Goal: Task Accomplishment & Management: Complete application form

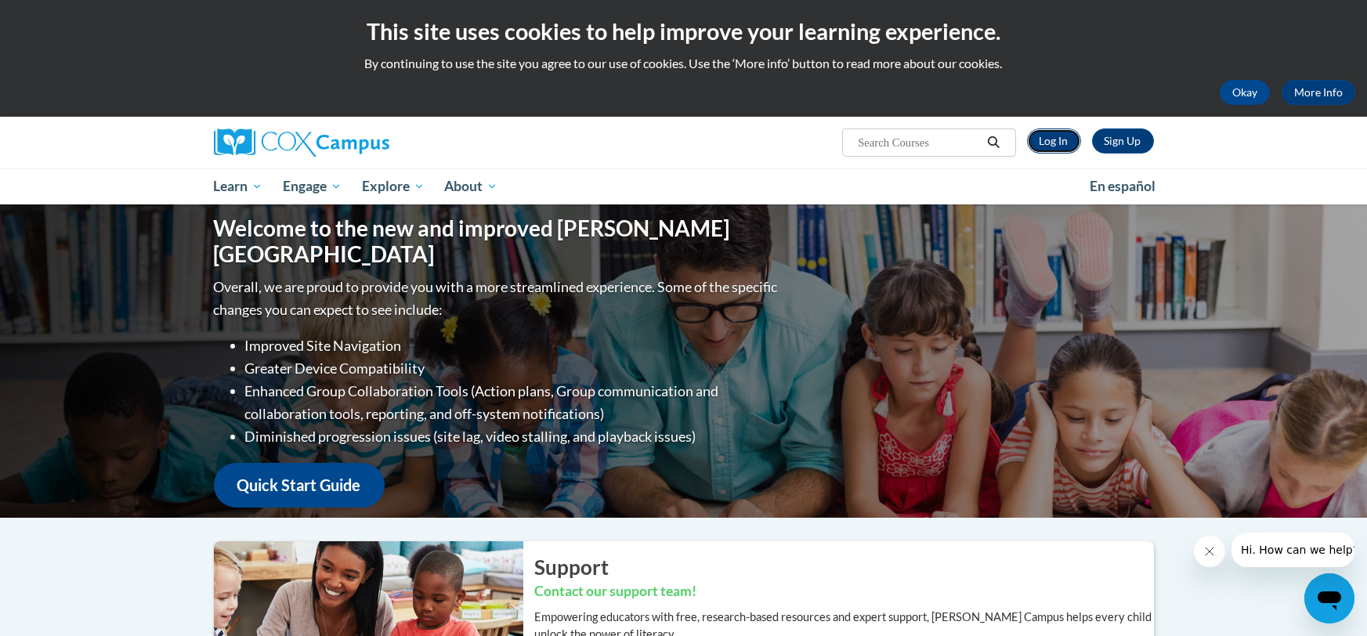
click at [1049, 144] on link "Log In" at bounding box center [1054, 140] width 54 height 25
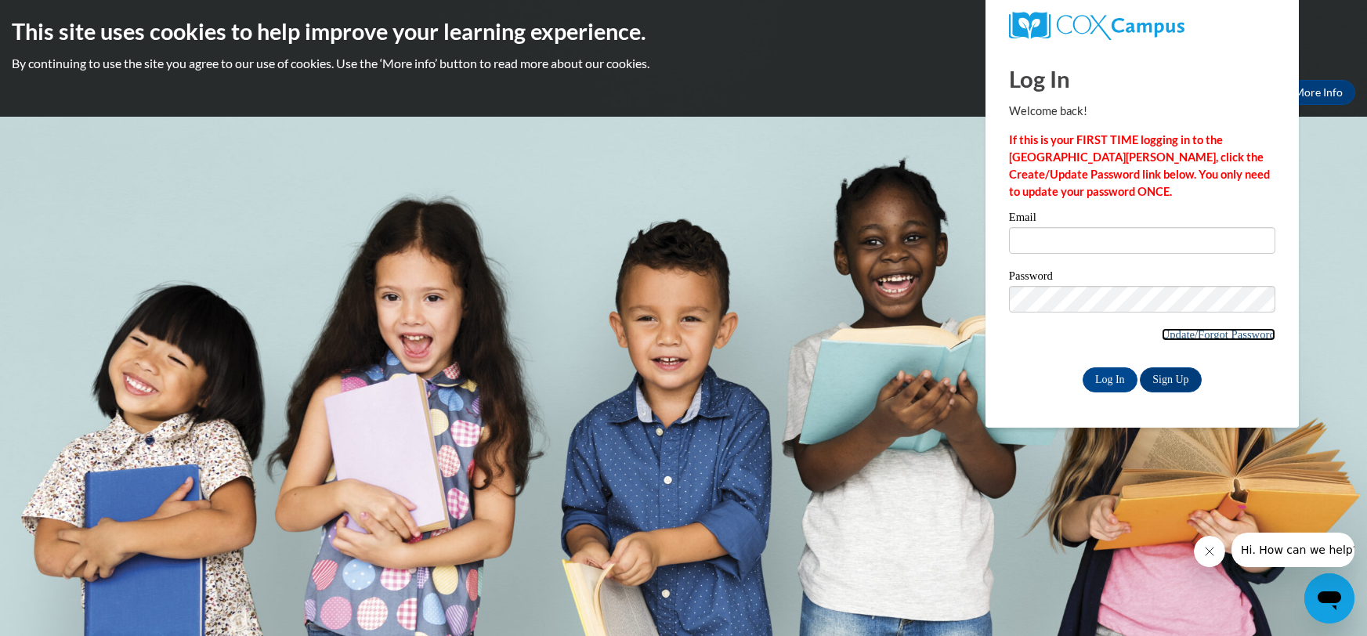
click at [1230, 330] on link "Update/Forgot Password" at bounding box center [1218, 334] width 114 height 13
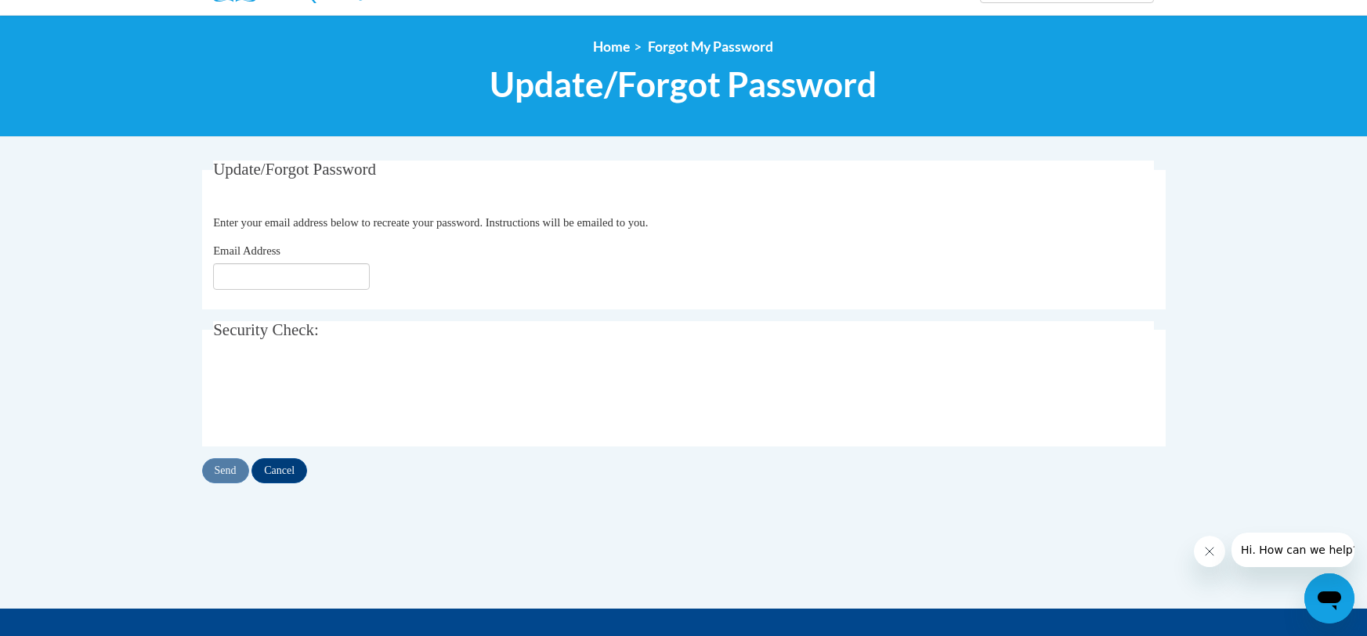
scroll to position [197, 0]
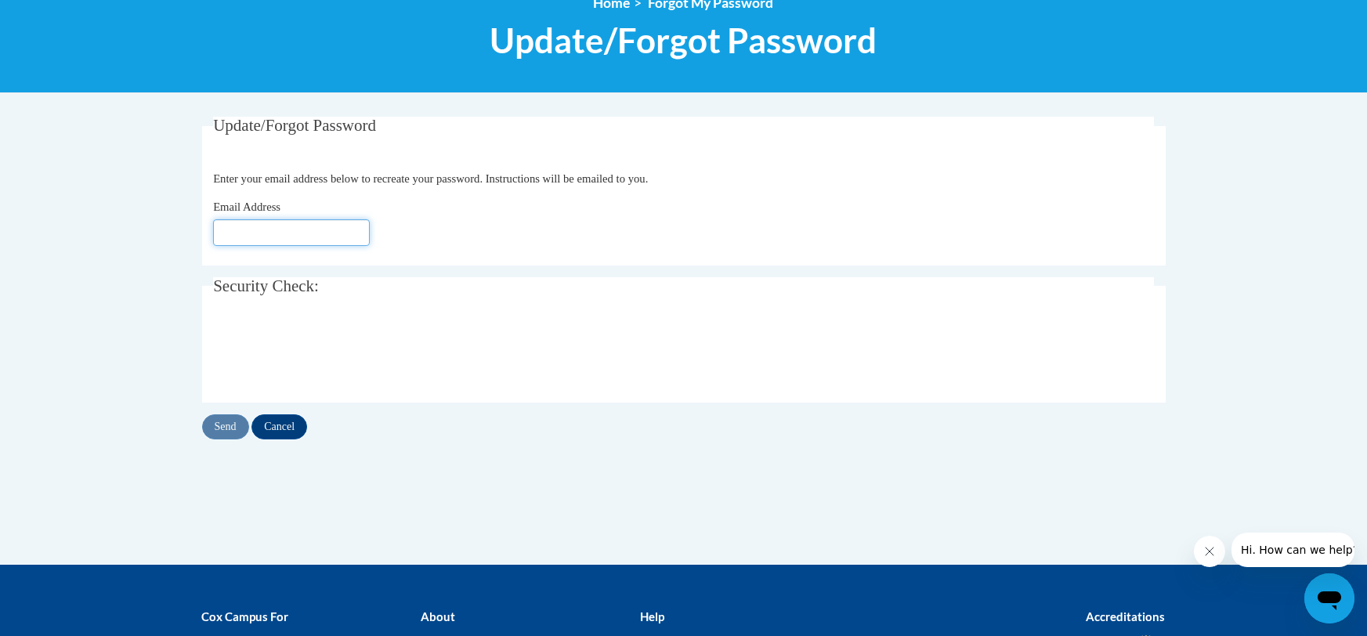
click at [280, 236] on input "Email Address" at bounding box center [291, 232] width 157 height 27
type input "[EMAIL_ADDRESS][DOMAIN_NAME]"
click at [228, 428] on input "Send" at bounding box center [225, 426] width 47 height 25
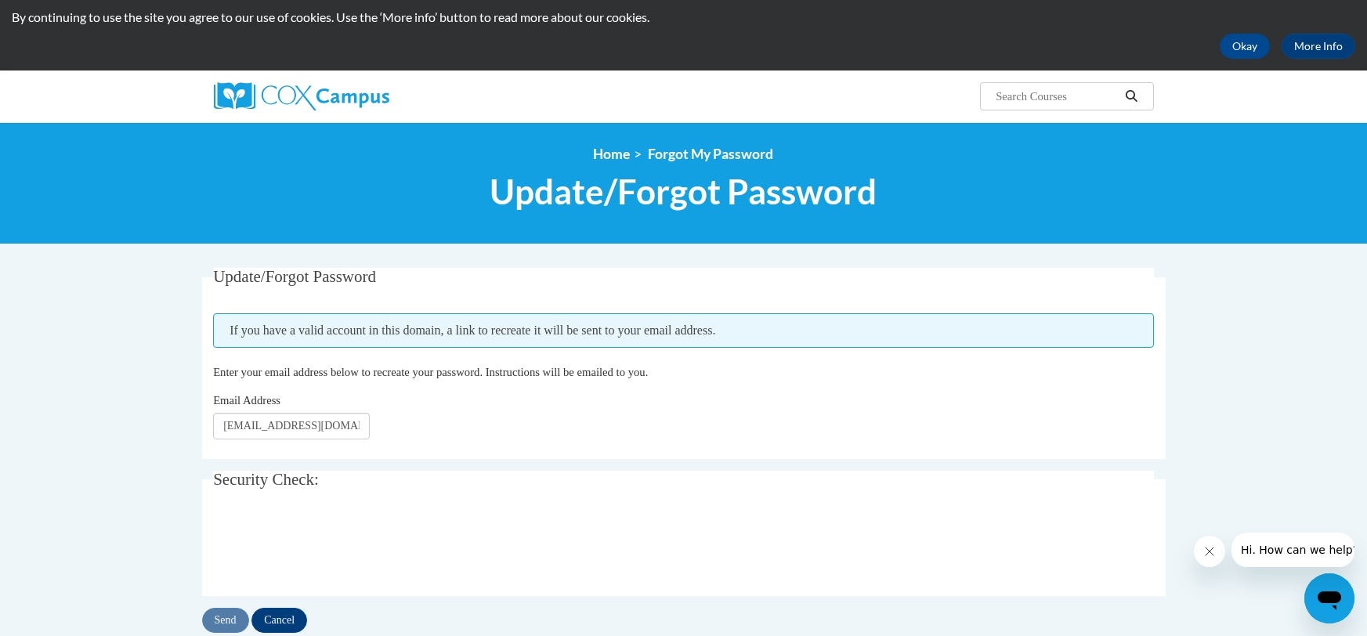
scroll to position [226, 0]
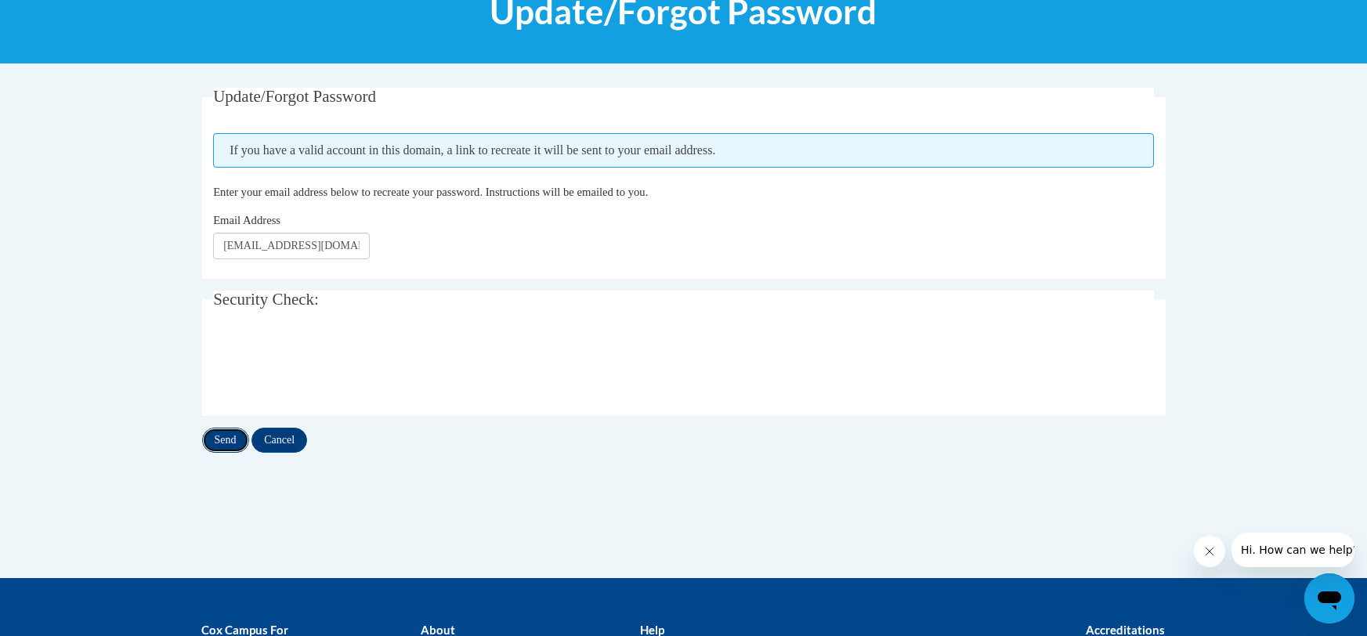
click at [230, 439] on input "Send" at bounding box center [225, 440] width 47 height 25
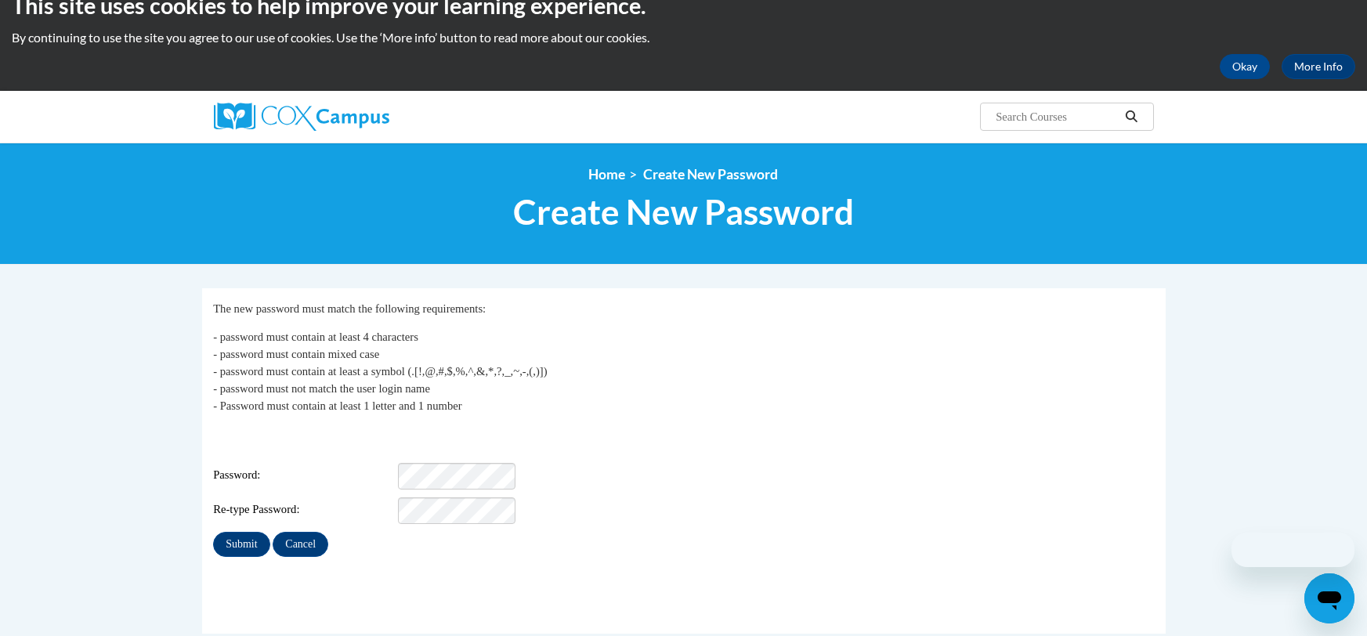
scroll to position [198, 0]
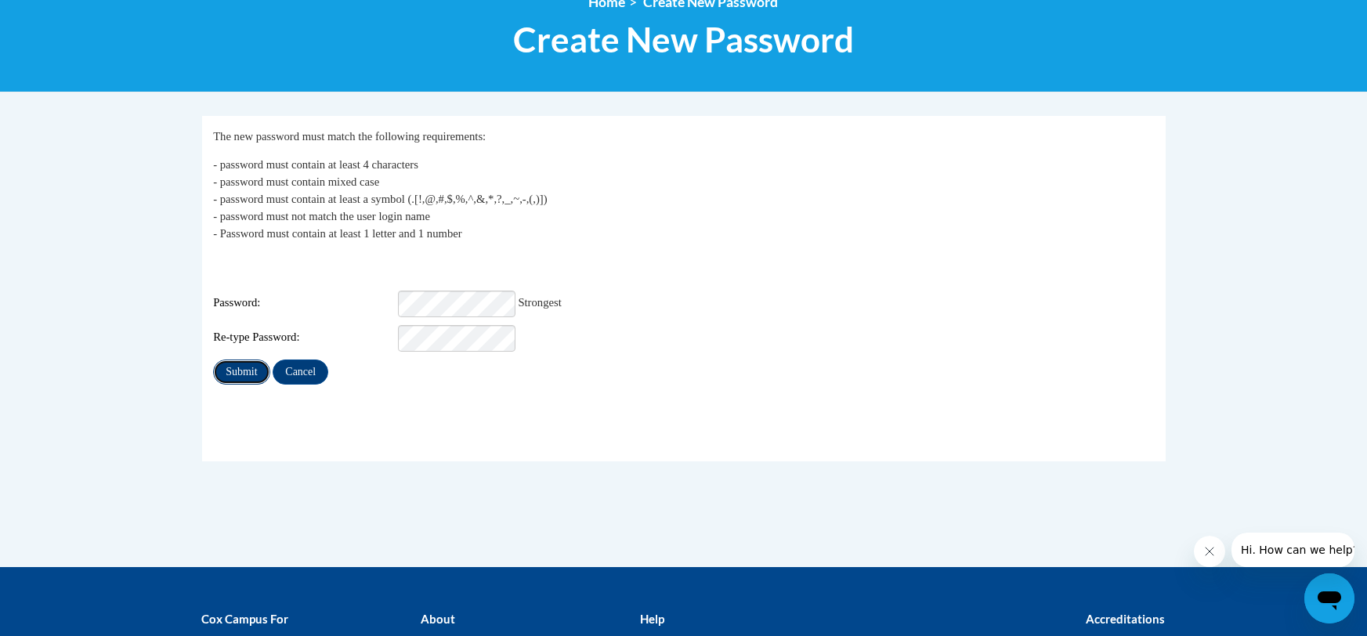
click at [229, 365] on input "Submit" at bounding box center [241, 371] width 56 height 25
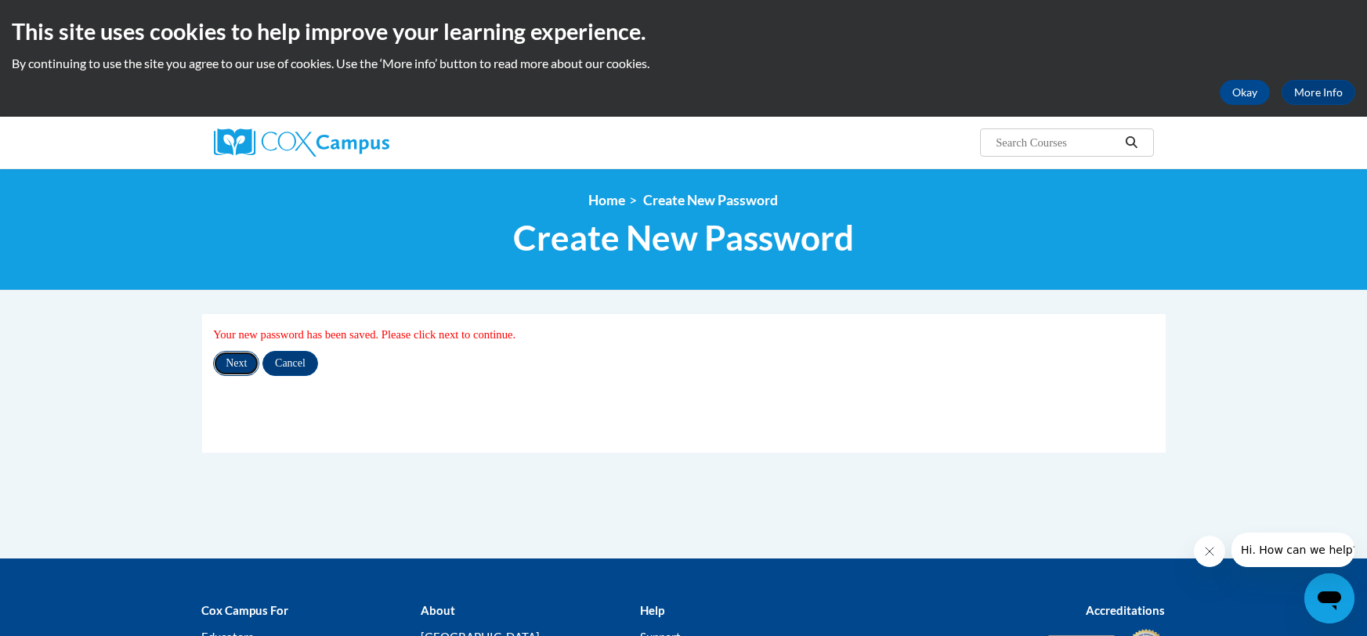
click at [233, 361] on input "Next" at bounding box center [236, 363] width 46 height 25
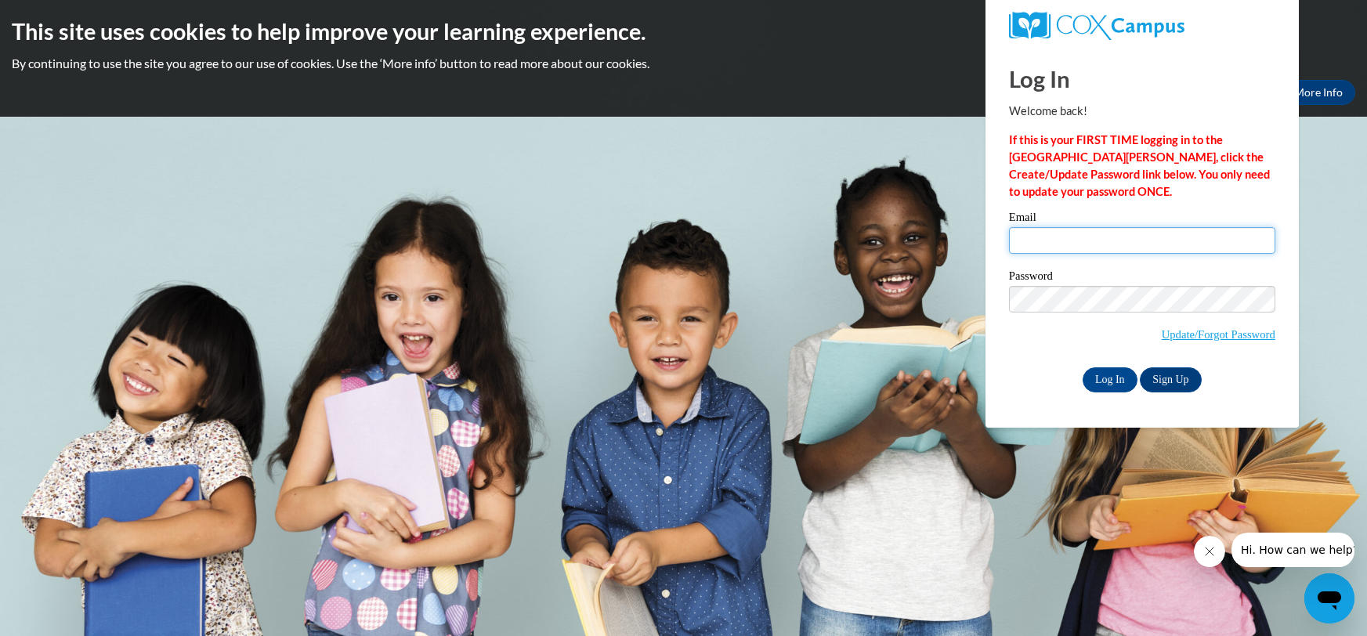
click at [1082, 237] on input "Email" at bounding box center [1142, 240] width 266 height 27
type input "barteri@rbsd.k12.wi.us"
click at [1111, 382] on input "Log In" at bounding box center [1109, 379] width 55 height 25
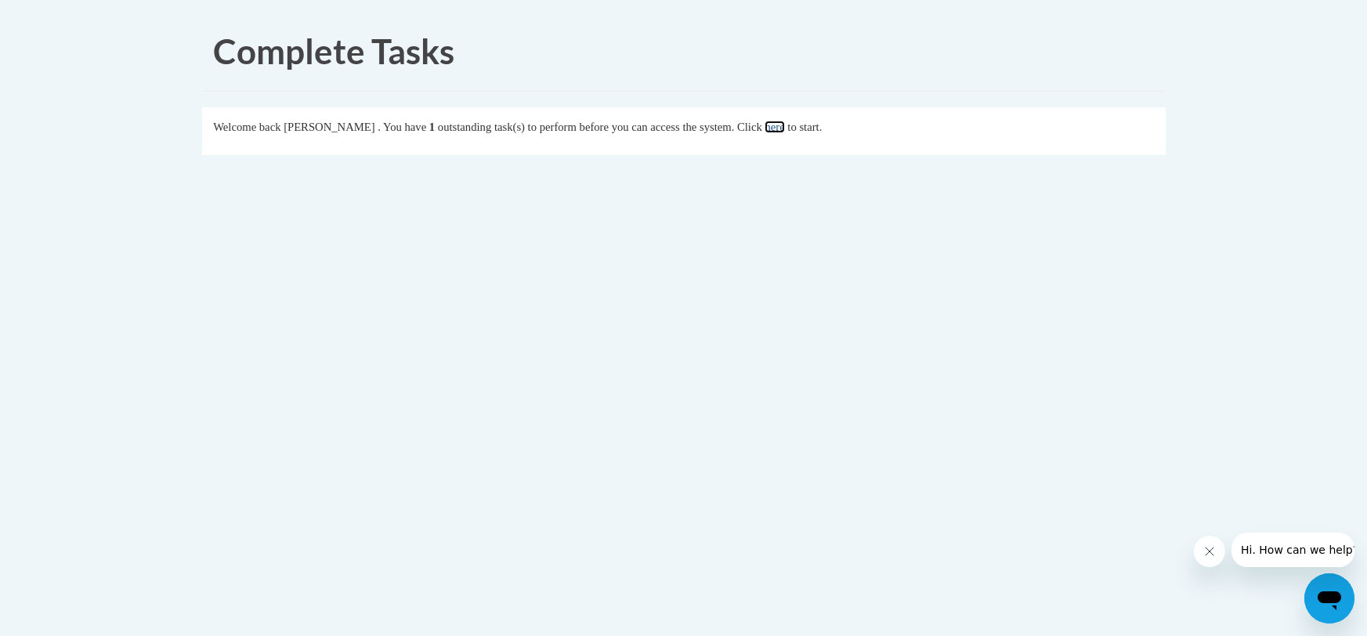
click at [784, 123] on link "here" at bounding box center [774, 127] width 20 height 13
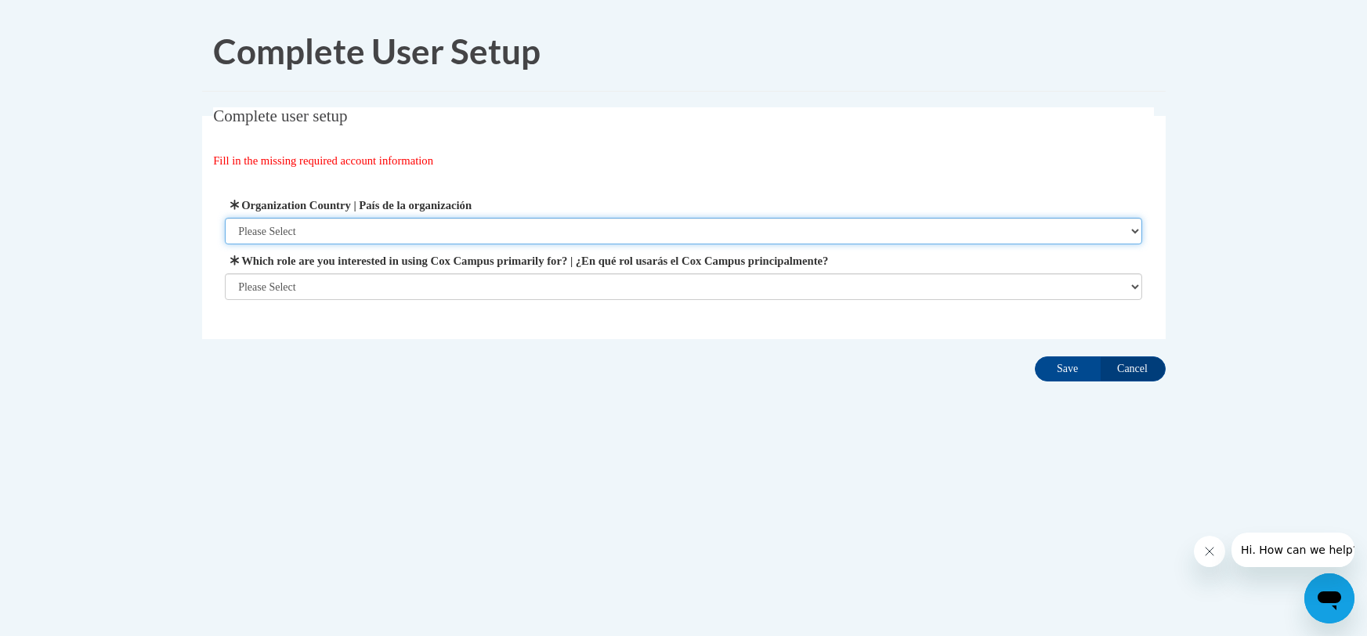
click at [304, 226] on select "Please Select [GEOGRAPHIC_DATA] | [GEOGRAPHIC_DATA] Outside of [GEOGRAPHIC_DATA…" at bounding box center [683, 231] width 917 height 27
select select "ad49bcad-a171-4b2e-b99c-48b446064914"
click at [225, 218] on select "Please Select [GEOGRAPHIC_DATA] | [GEOGRAPHIC_DATA] Outside of [GEOGRAPHIC_DATA…" at bounding box center [683, 231] width 917 height 27
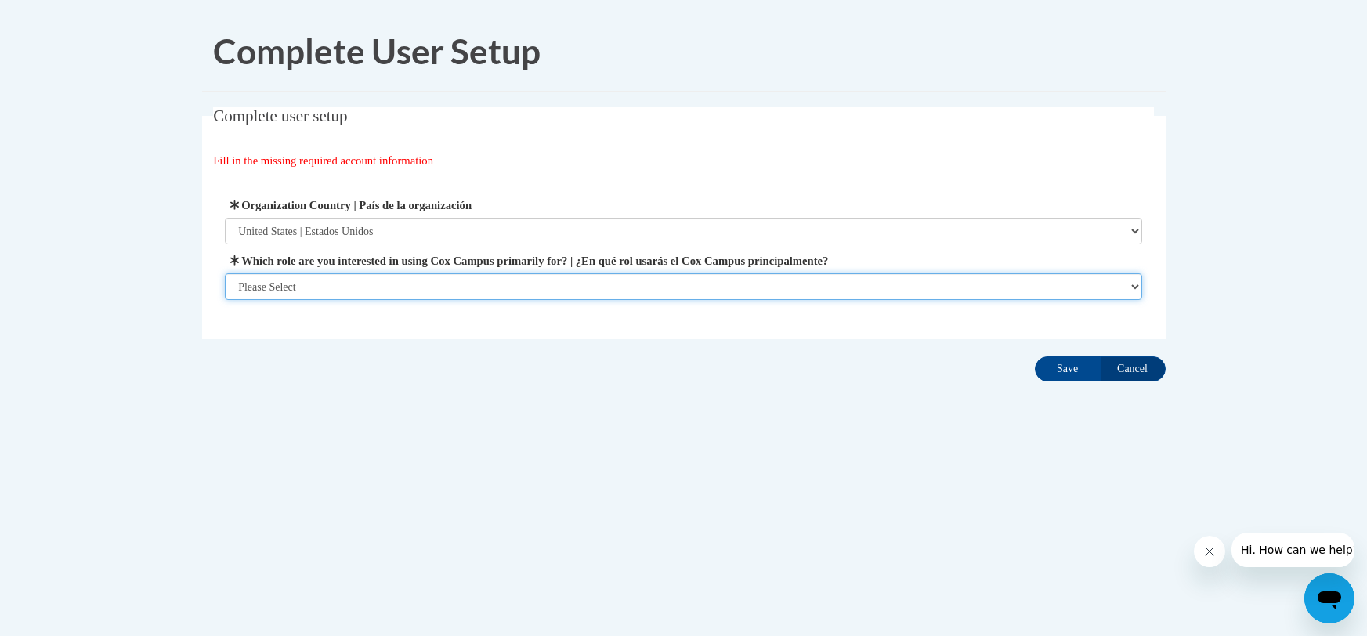
click at [326, 291] on select "Please Select College/University | Colegio/Universidad Community/Nonprofit Part…" at bounding box center [683, 286] width 917 height 27
select select "fbf2d438-af2f-41f8-98f1-81c410e29de3"
click at [225, 300] on select "Please Select College/University | Colegio/Universidad Community/Nonprofit Part…" at bounding box center [683, 286] width 917 height 27
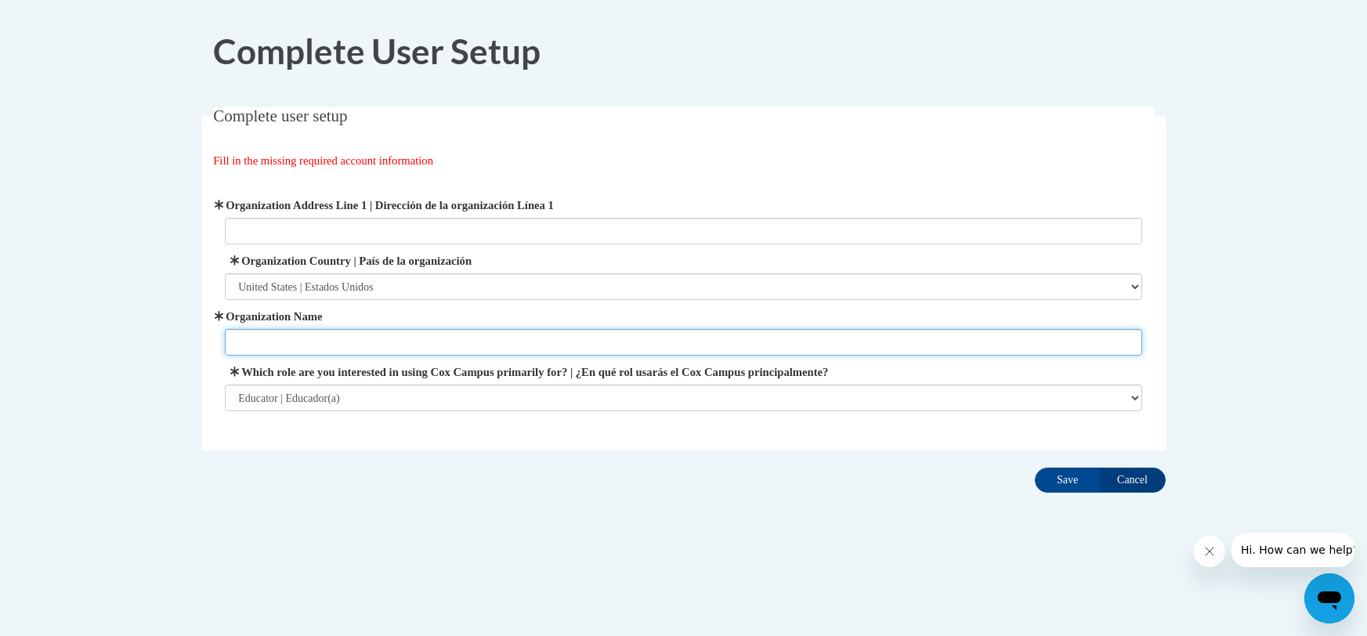
click at [326, 339] on input "Organization Name" at bounding box center [683, 342] width 917 height 27
type input "[PERSON_NAME][GEOGRAPHIC_DATA]"
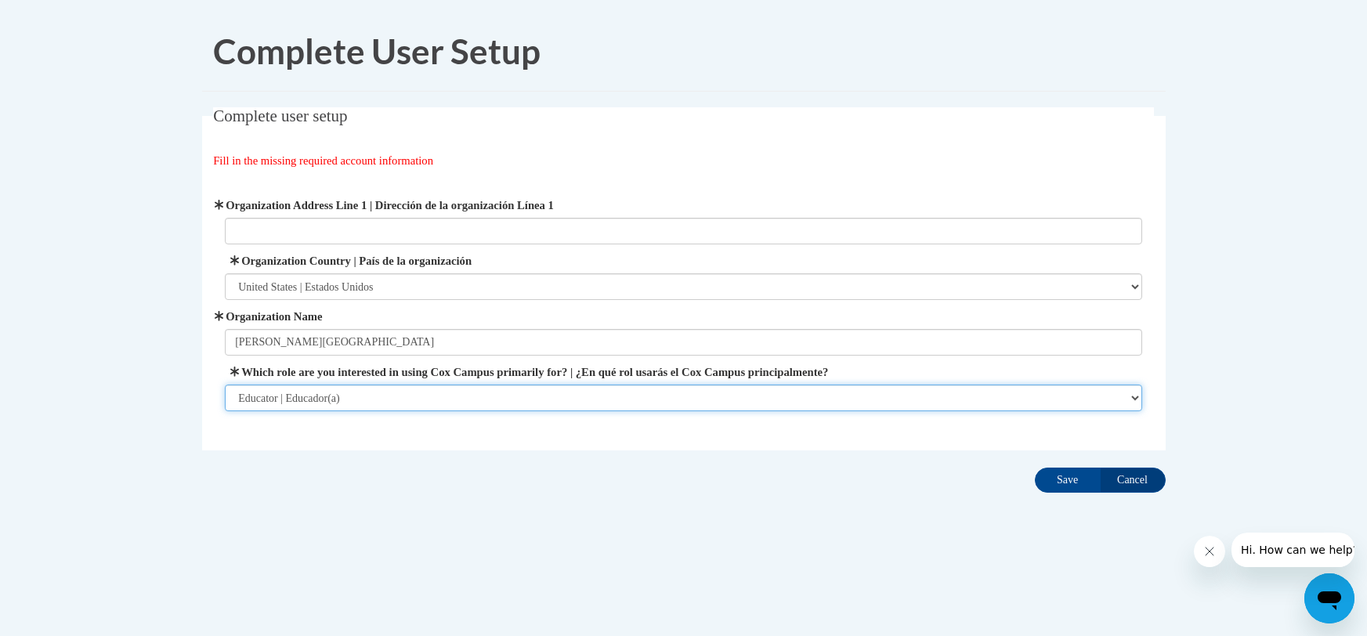
click at [353, 402] on select "Please Select College/University | Colegio/Universidad Community/Nonprofit Part…" at bounding box center [683, 398] width 917 height 27
click at [225, 385] on select "Please Select College/University | Colegio/Universidad Community/Nonprofit Part…" at bounding box center [683, 398] width 917 height 27
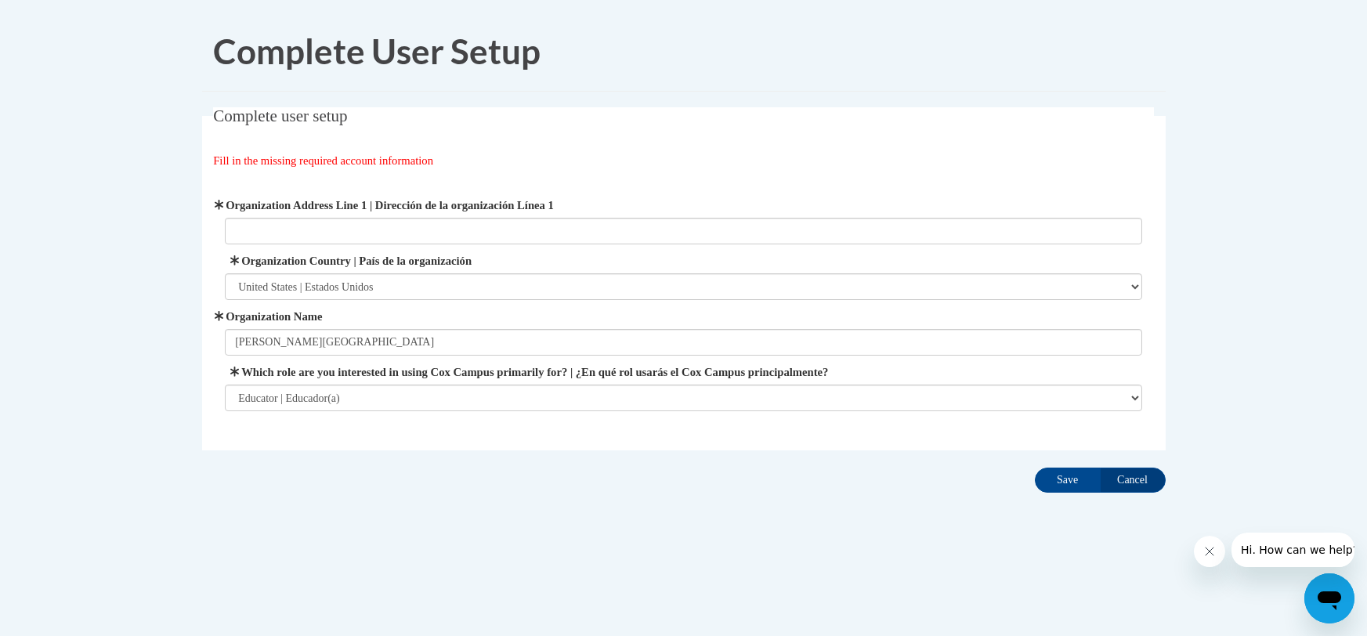
click at [349, 471] on div "Complete user setup Fill in the missing required account information User Profi…" at bounding box center [683, 303] width 987 height 392
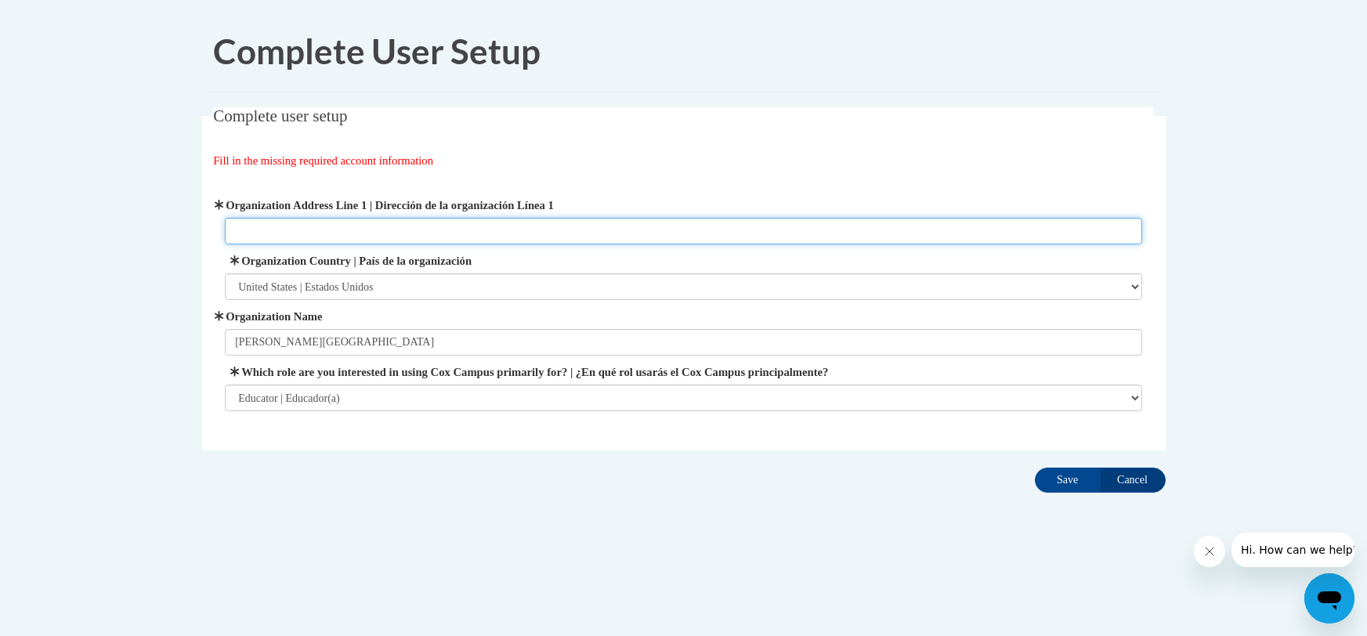
click at [485, 226] on input "Organization Address Line 1 | Dirección de la organización Línea 1" at bounding box center [683, 231] width 917 height 27
type input "[STREET_ADDRESS][PERSON_NAME]"
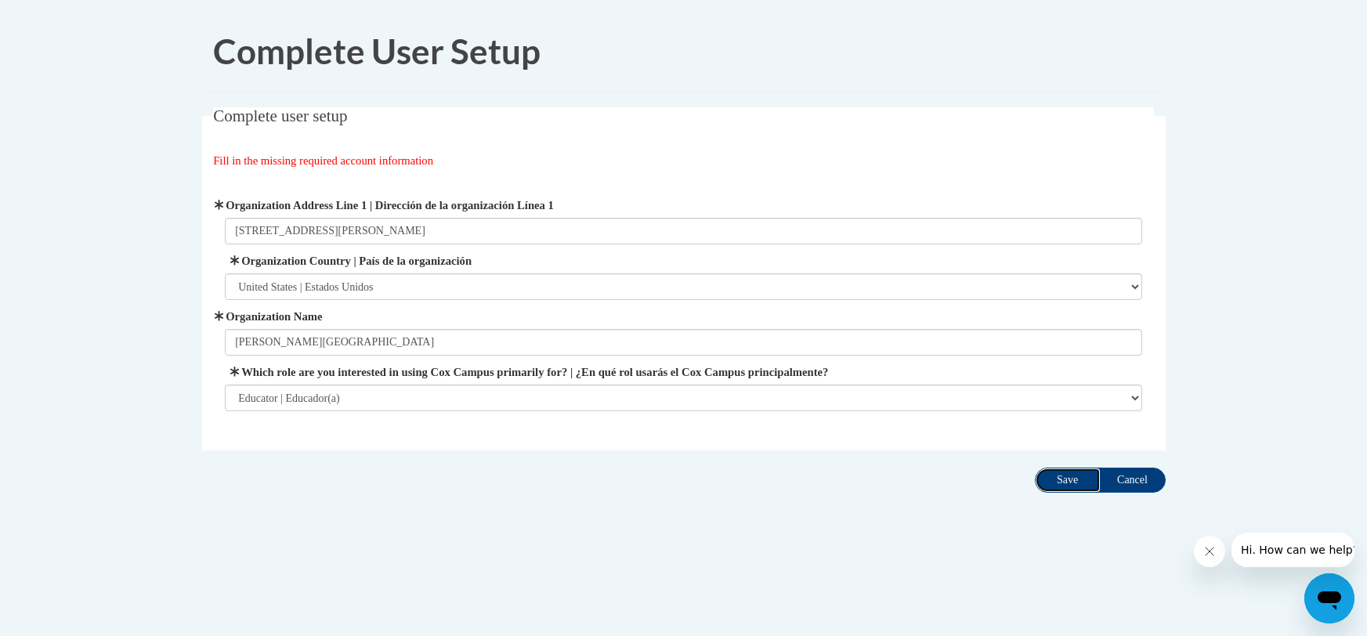
click at [1057, 478] on input "Save" at bounding box center [1068, 480] width 66 height 25
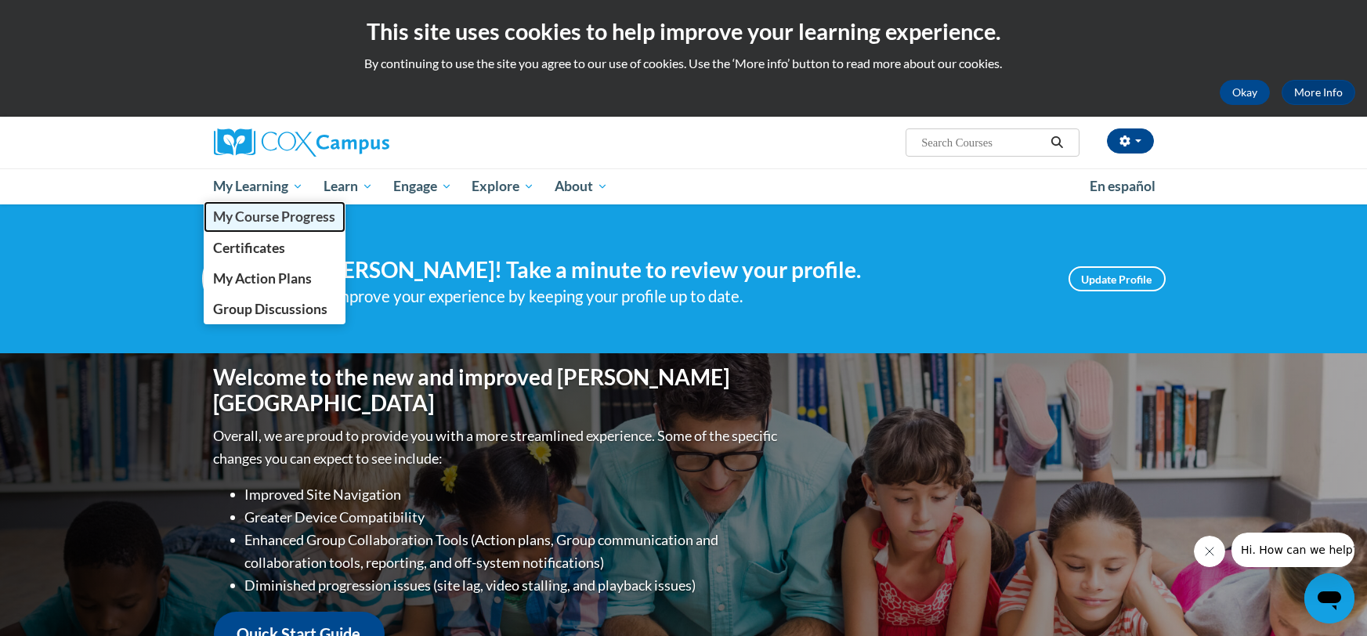
click at [261, 218] on span "My Course Progress" at bounding box center [274, 216] width 122 height 16
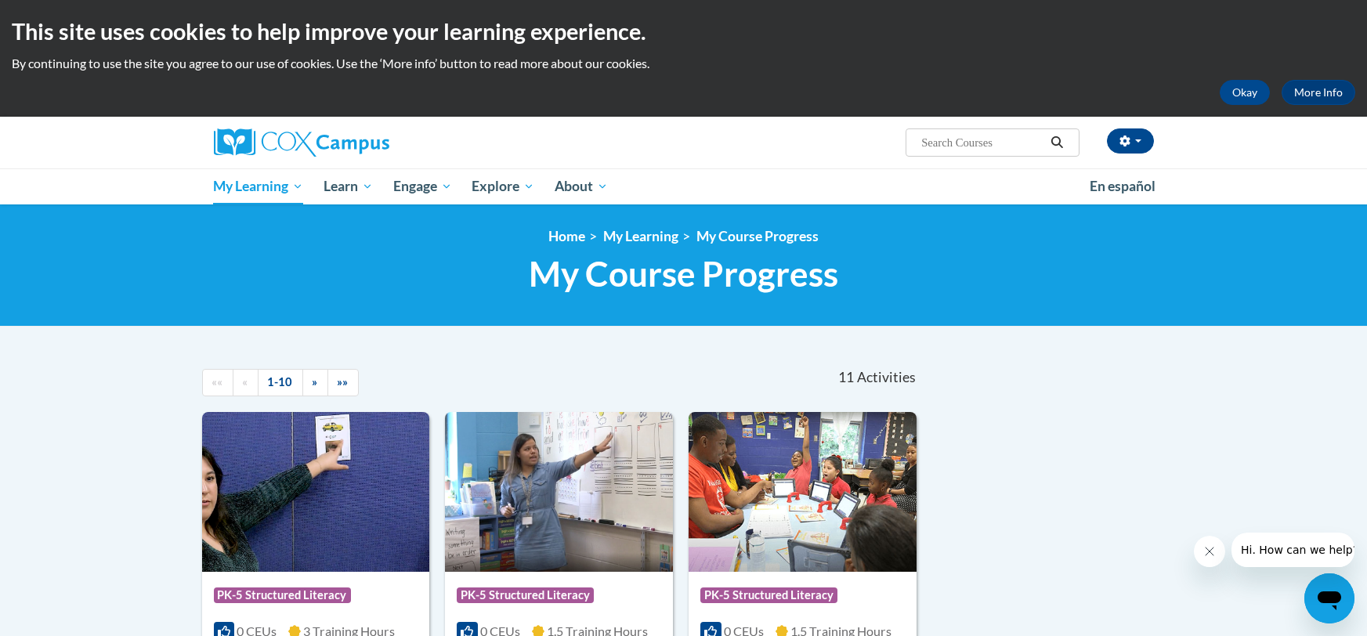
click at [62, 187] on div "Eric Bartelme (America/Chicago UTC-05:00) My Profile Inbox My Transcripts Log O…" at bounding box center [683, 161] width 1367 height 88
click at [1139, 139] on span "button" at bounding box center [1138, 140] width 6 height 3
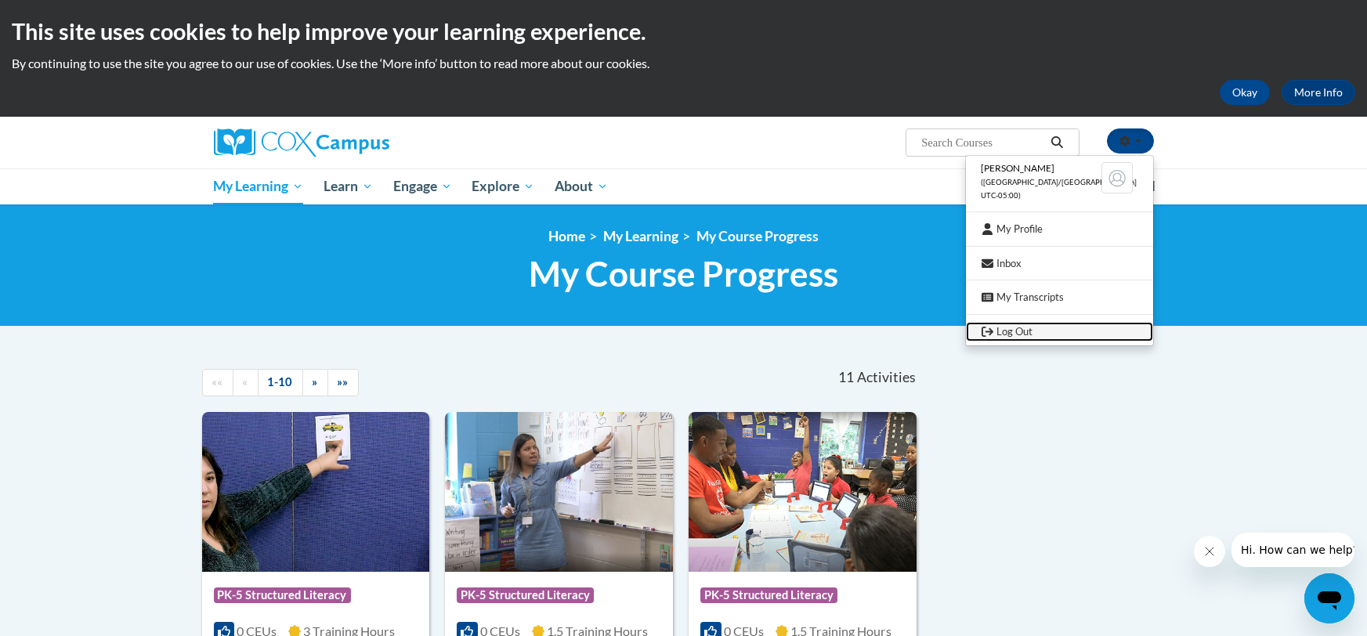
click at [1035, 330] on link "Log Out" at bounding box center [1059, 332] width 187 height 20
